Goal: Answer question/provide support: Answer question/provide support

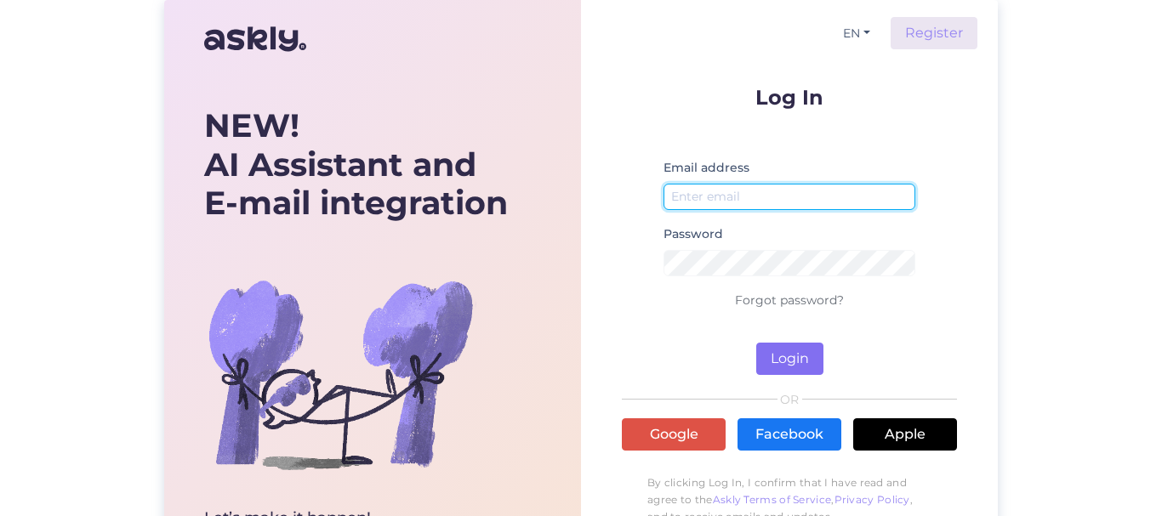
type input "[EMAIL_ADDRESS][DOMAIN_NAME]"
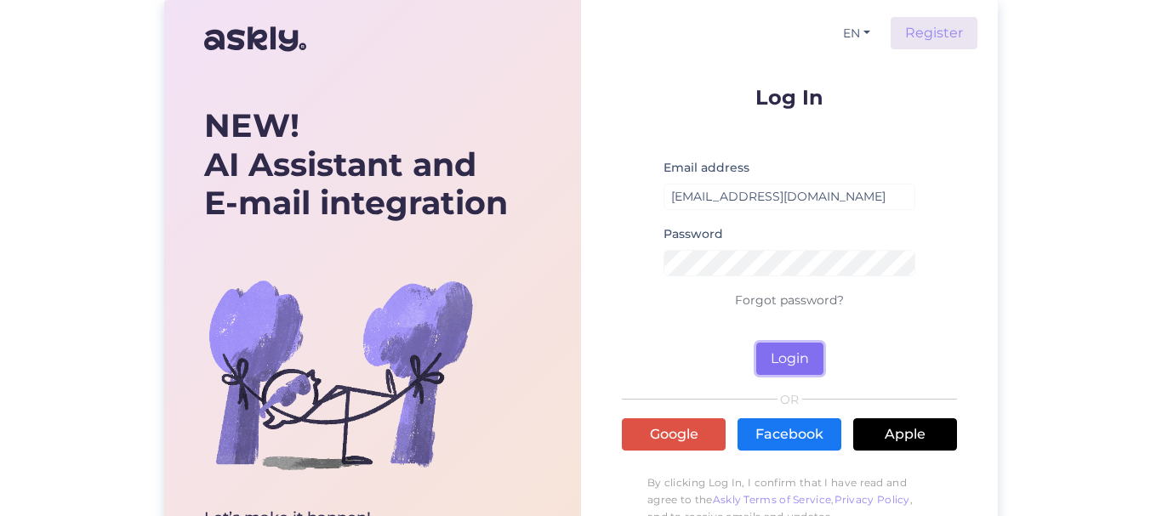
click at [792, 362] on button "Login" at bounding box center [789, 359] width 67 height 32
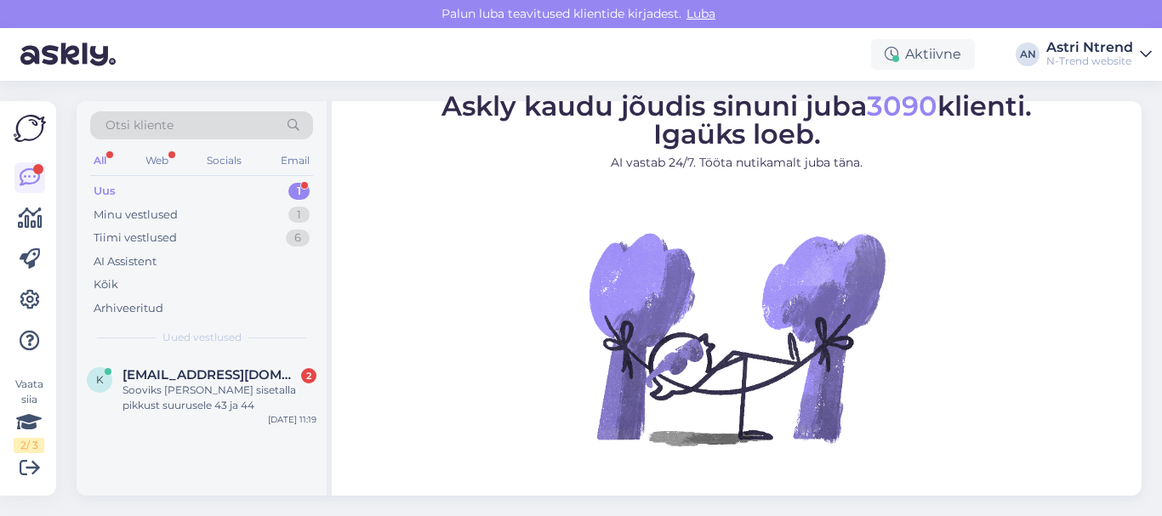
click at [106, 195] on div "Uus" at bounding box center [105, 191] width 22 height 17
click at [178, 376] on span "[EMAIL_ADDRESS][DOMAIN_NAME]" at bounding box center [210, 374] width 177 height 15
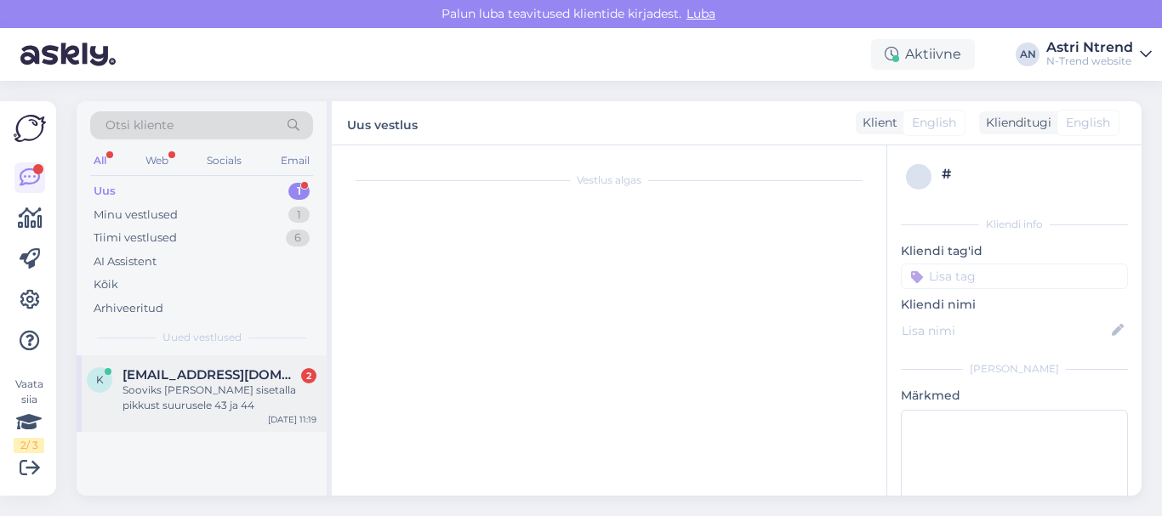
scroll to position [81, 0]
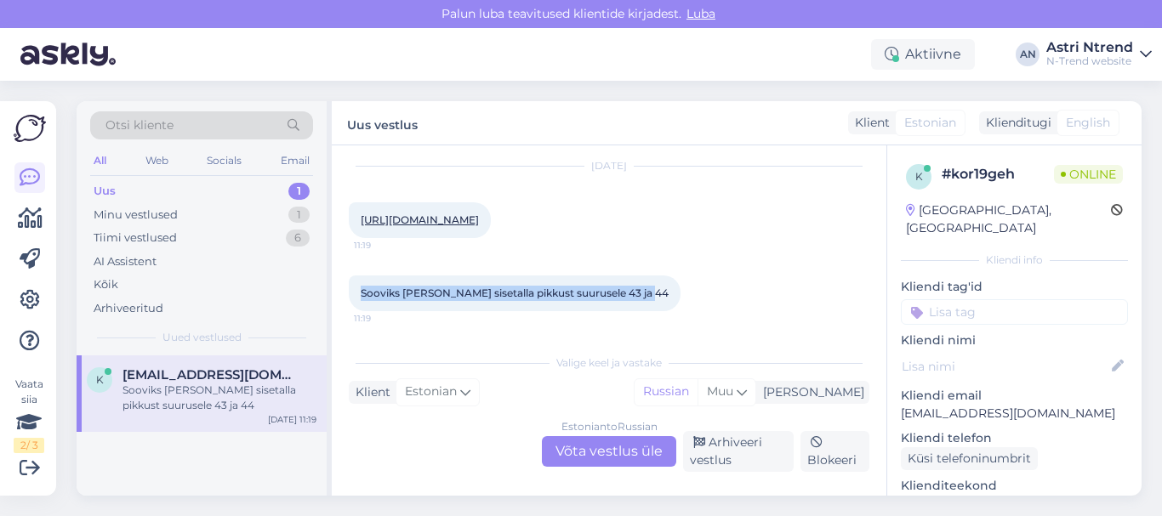
drag, startPoint x: 419, startPoint y: 288, endPoint x: 675, endPoint y: 299, distance: 256.2
click at [675, 299] on div "Sooviks [PERSON_NAME] sisetalla pikkust suurusele 43 ja 44 11:19" at bounding box center [609, 293] width 521 height 73
copy span "Sooviks [PERSON_NAME] sisetalla pikkust suurusele 43 ja 44"
click at [398, 214] on link "[URL][DOMAIN_NAME]" at bounding box center [420, 220] width 118 height 13
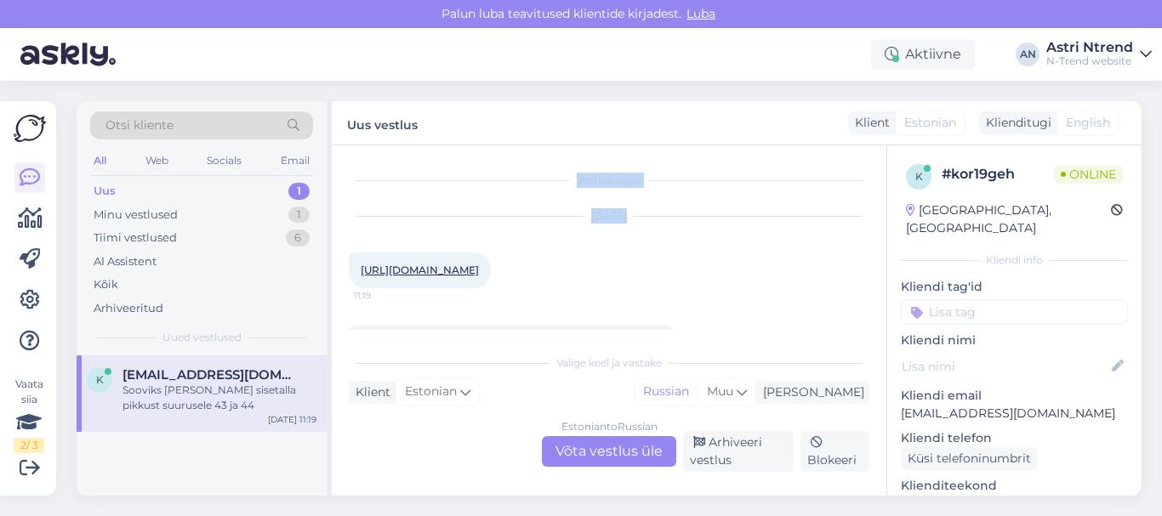
drag, startPoint x: 354, startPoint y: 168, endPoint x: 467, endPoint y: 167, distance: 113.1
click at [467, 167] on div "Vestlus algas [DATE] [URL][DOMAIN_NAME] 11:19 Sooviks [PERSON_NAME] sisetalla p…" at bounding box center [617, 246] width 536 height 168
click at [749, 290] on div "[DATE] [URL][DOMAIN_NAME] 11:19" at bounding box center [609, 252] width 521 height 109
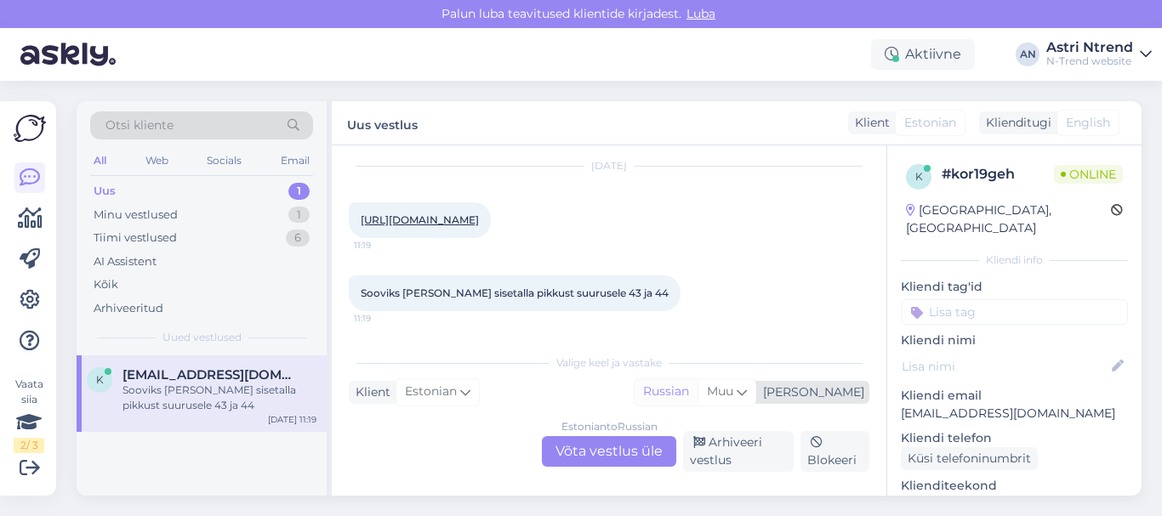
scroll to position [81, 0]
drag, startPoint x: 355, startPoint y: 181, endPoint x: 540, endPoint y: 222, distance: 189.9
click at [491, 222] on div "[URL][DOMAIN_NAME] 11:19" at bounding box center [420, 220] width 142 height 36
copy link "[URL][DOMAIN_NAME]"
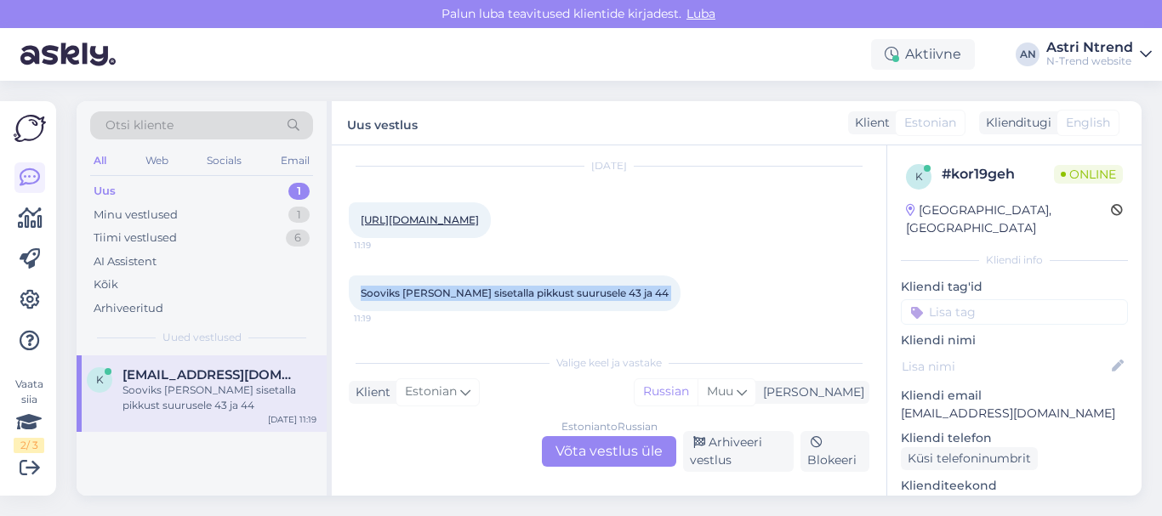
drag, startPoint x: 361, startPoint y: 291, endPoint x: 663, endPoint y: 290, distance: 302.0
click at [663, 290] on div "Sooviks [PERSON_NAME] sisetalla pikkust suurusele 43 ja 44 11:19" at bounding box center [515, 294] width 332 height 36
copy div "Sooviks [PERSON_NAME] sisetalla pikkust suurusele 43 ja 44 11:19"
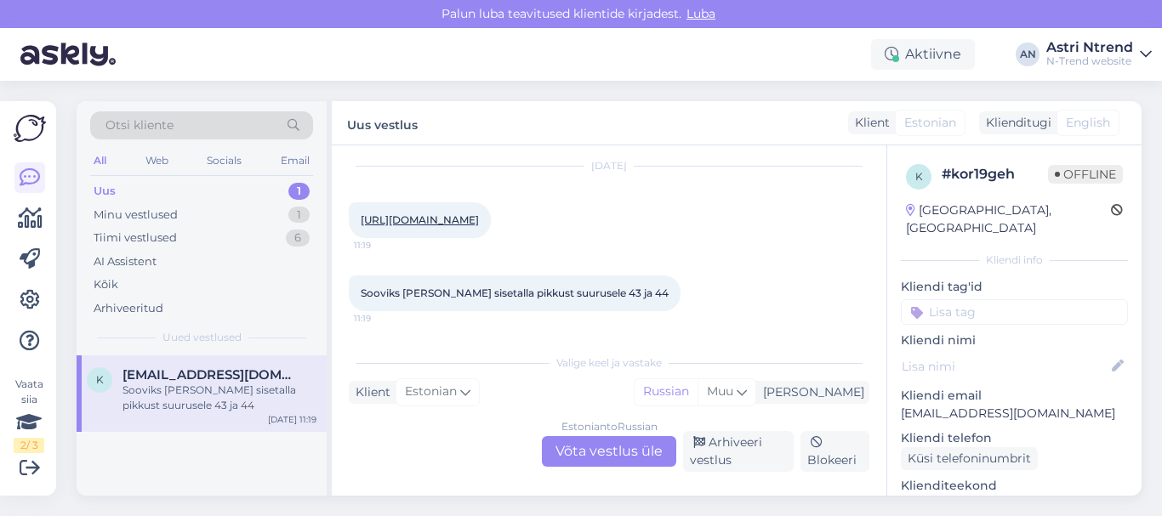
click at [643, 456] on div "Estonian to Russian Võta vestlus üle" at bounding box center [609, 451] width 134 height 31
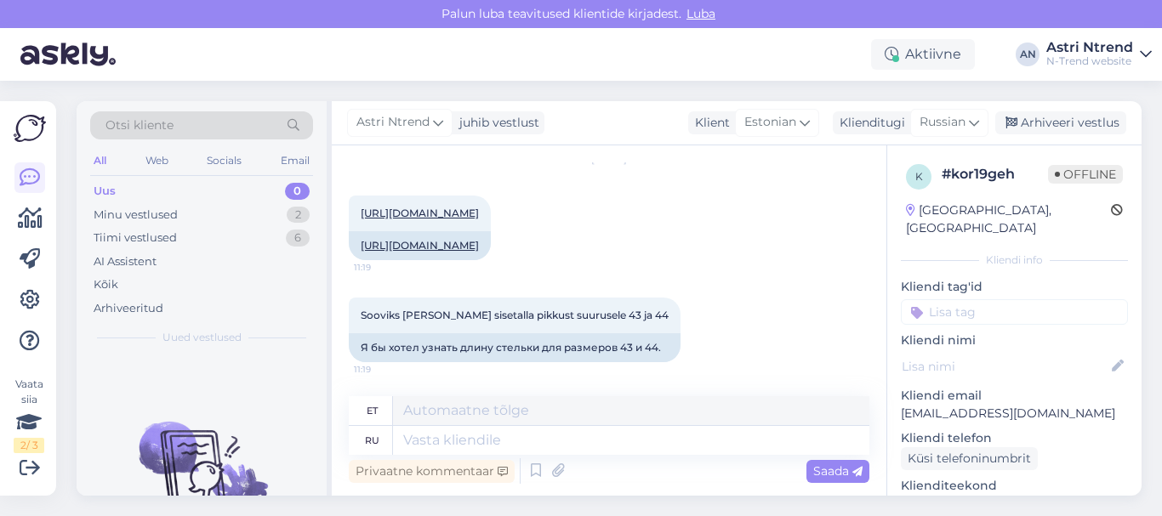
scroll to position [118, 0]
click at [419, 442] on textarea at bounding box center [631, 440] width 476 height 29
type textarea "З"
type textarea "Z"
type textarea "Здравствуйте"
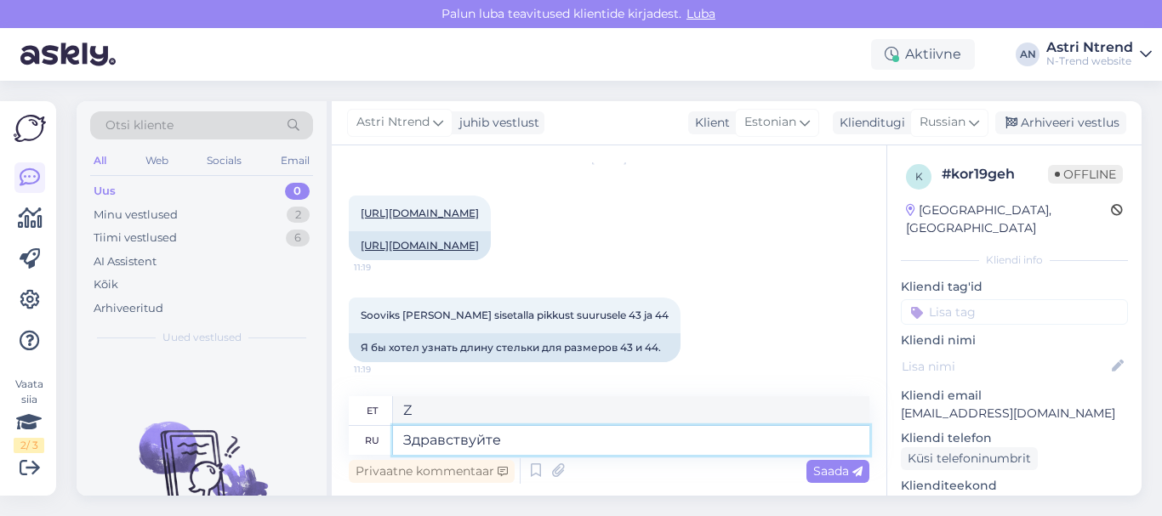
type textarea "Tere"
type textarea "Здравствуйте,"
type textarea "Tere,"
paste textarea "43-28 44-28,5"
type textarea "Здравствуйте, 43-28 44-28,5"
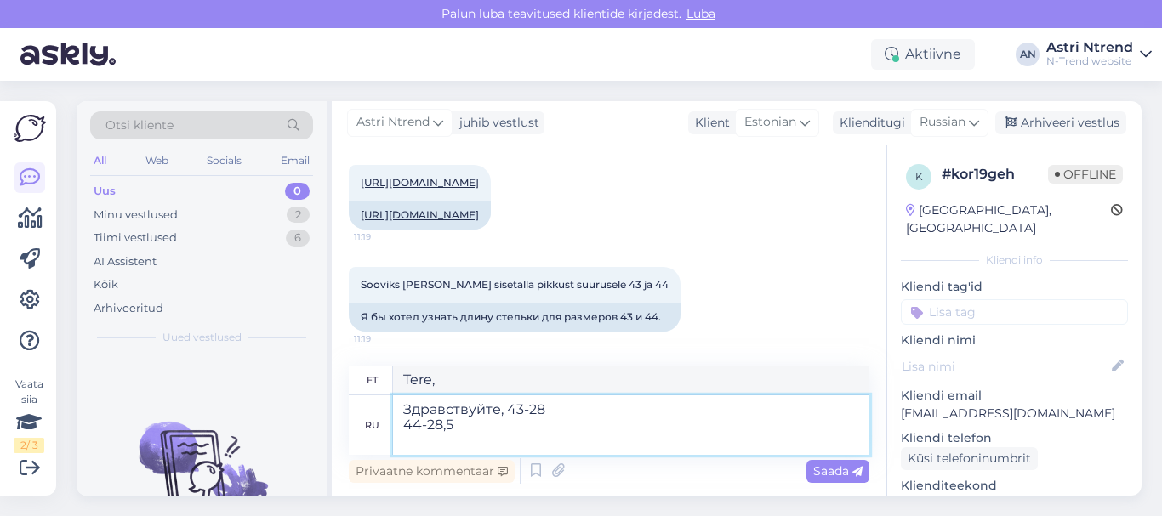
type textarea "Tere, 43-28 44-28,5"
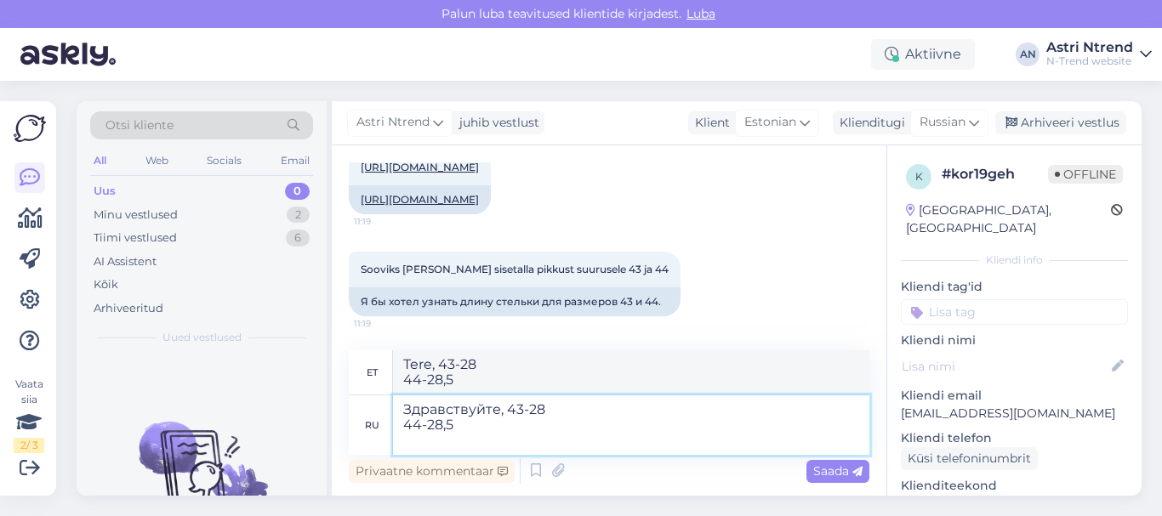
click at [506, 409] on textarea "Здравствуйте, 43-28 44-28,5" at bounding box center [631, 426] width 476 height 60
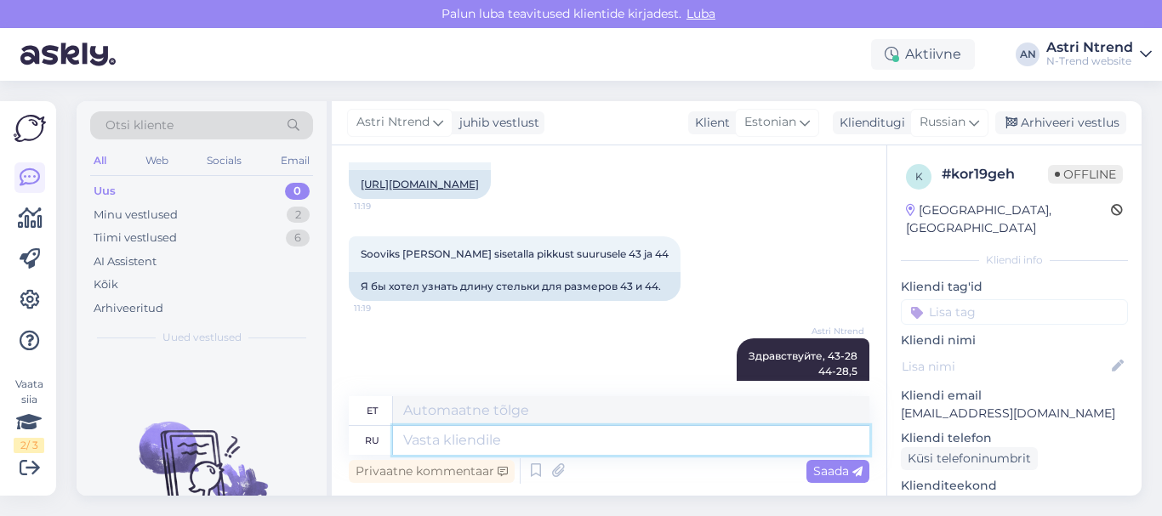
scroll to position [251, 0]
